Goal: Find specific page/section: Find specific page/section

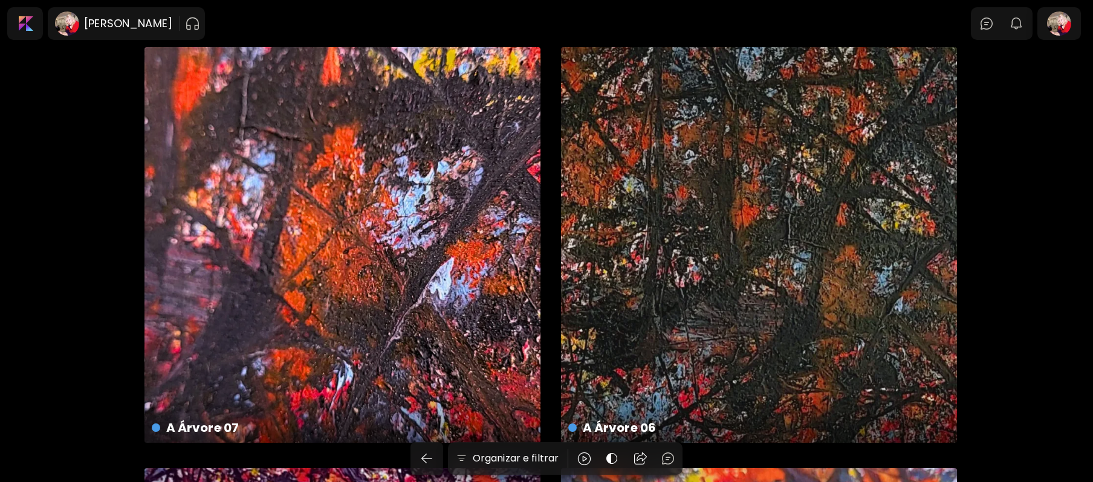
drag, startPoint x: 1011, startPoint y: 393, endPoint x: 1059, endPoint y: 18, distance: 378.5
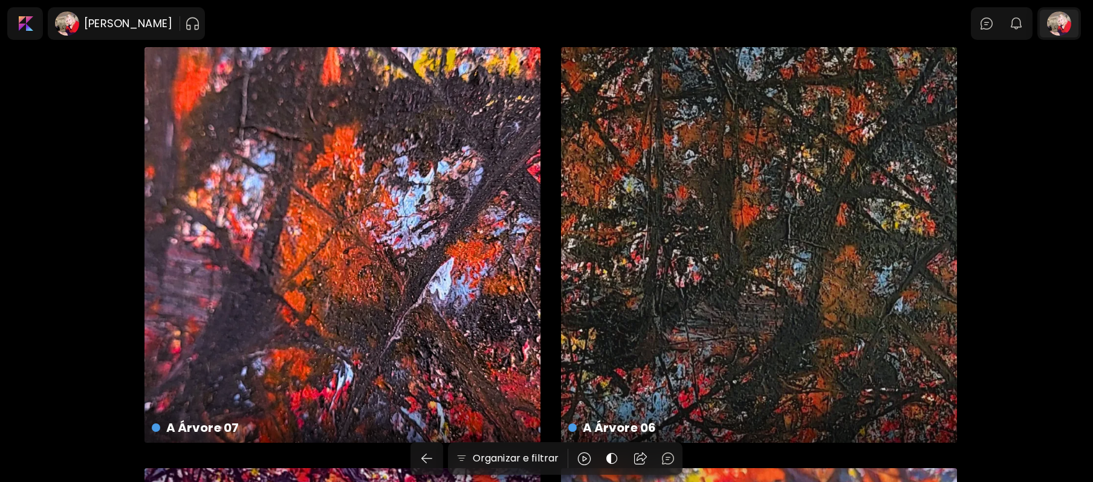
click at [1059, 18] on div at bounding box center [1059, 24] width 39 height 28
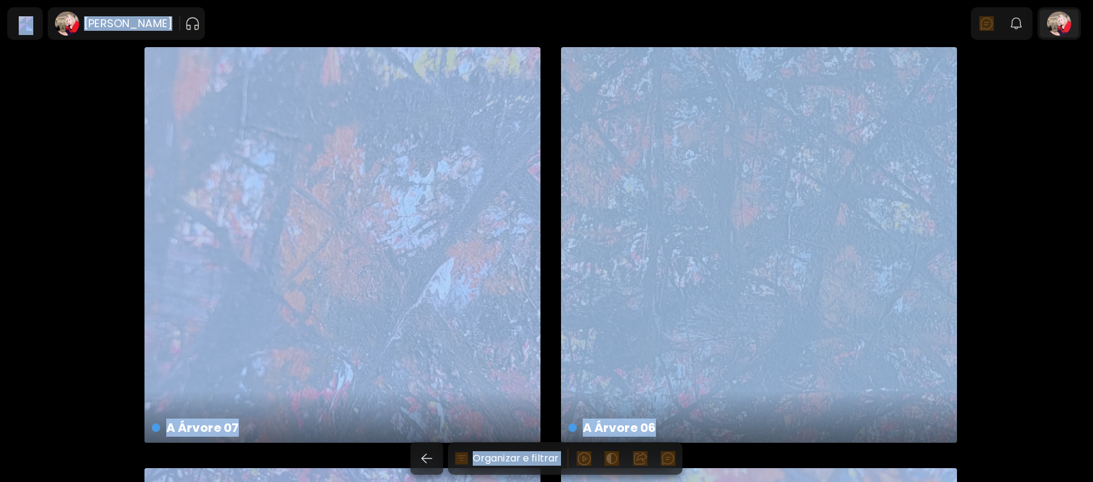
click at [1071, 15] on div at bounding box center [1059, 24] width 39 height 28
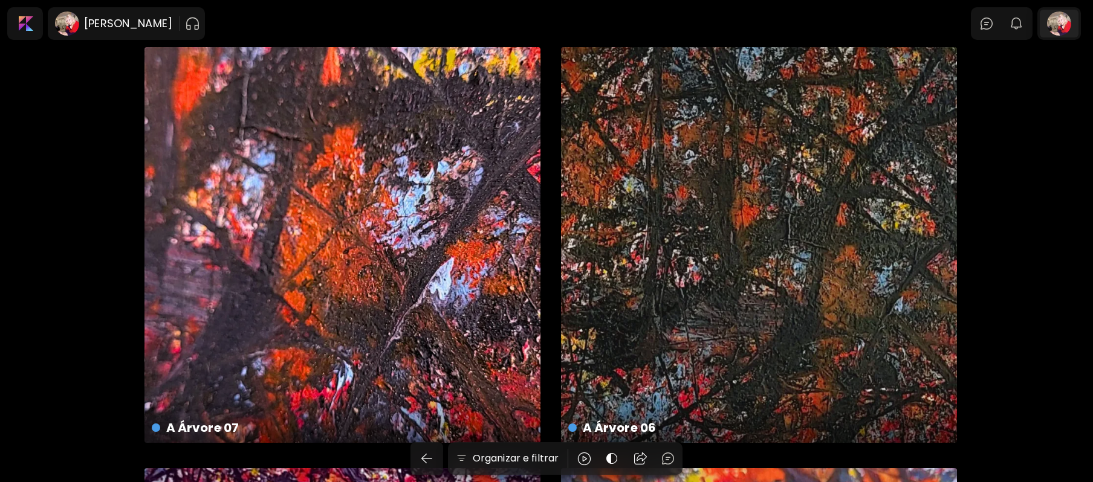
click at [1071, 15] on div at bounding box center [1059, 24] width 39 height 28
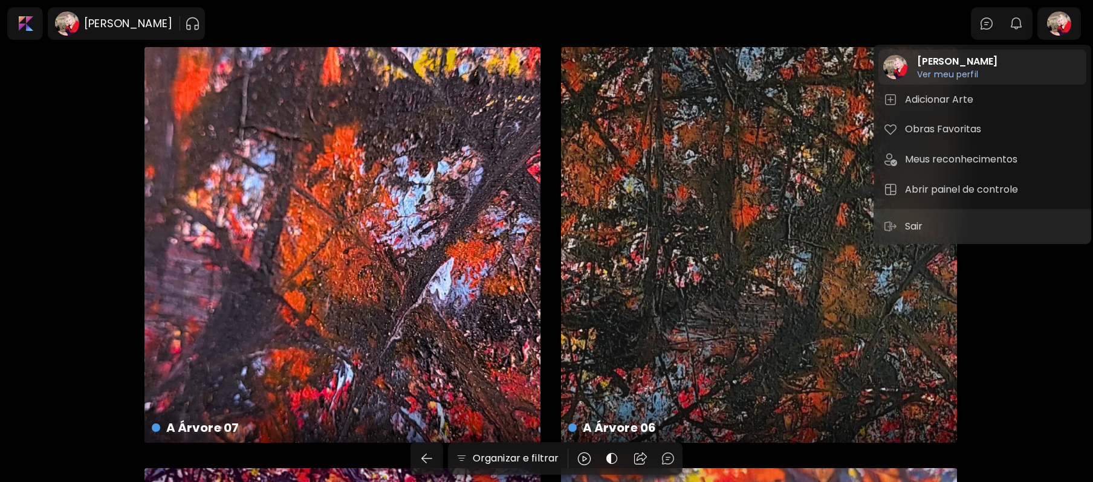
click at [933, 71] on h6 "Ver meu perfil" at bounding box center [957, 74] width 80 height 11
